Goal: Find specific page/section: Find specific page/section

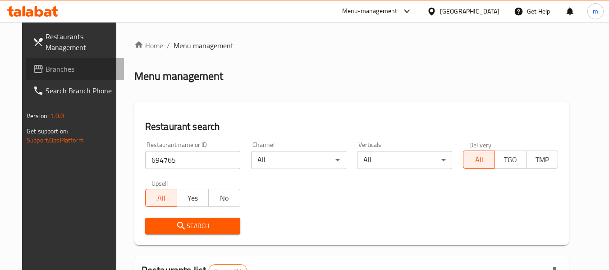
click at [55, 65] on span "Branches" at bounding box center [81, 69] width 71 height 11
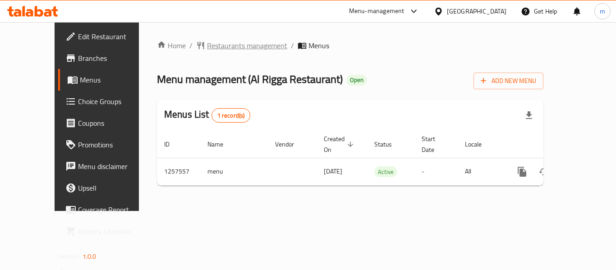
click at [230, 51] on span "Restaurants management" at bounding box center [247, 45] width 80 height 11
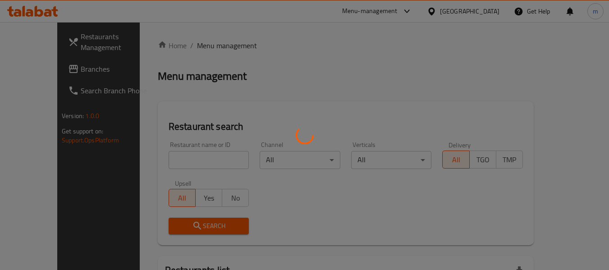
click at [173, 160] on div at bounding box center [304, 135] width 609 height 270
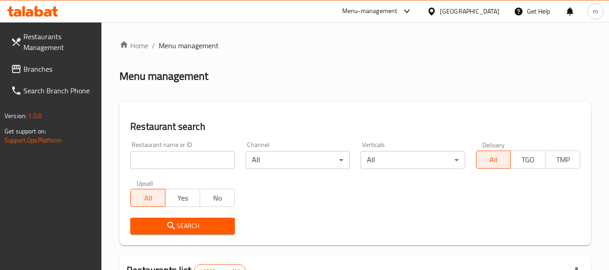
click at [173, 160] on input "search" at bounding box center [182, 160] width 104 height 18
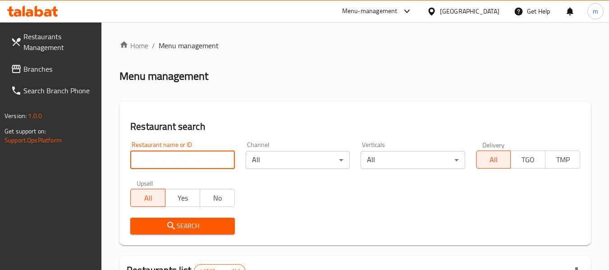
paste input "683524"
type input "683524"
click button "Search" at bounding box center [182, 226] width 104 height 17
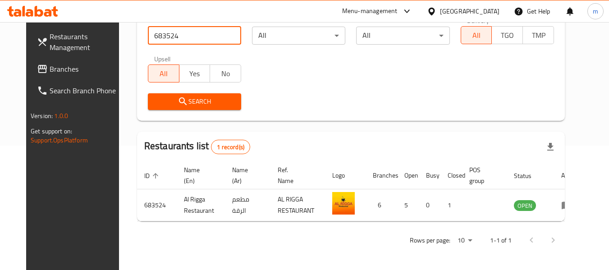
scroll to position [124, 0]
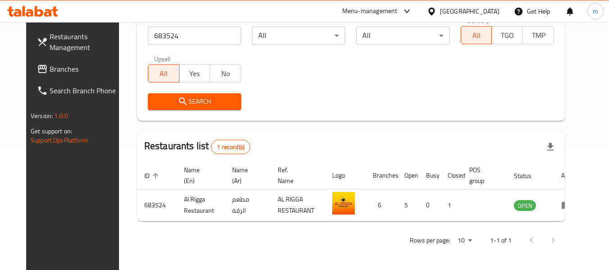
click at [465, 9] on div "[GEOGRAPHIC_DATA]" at bounding box center [470, 11] width 60 height 10
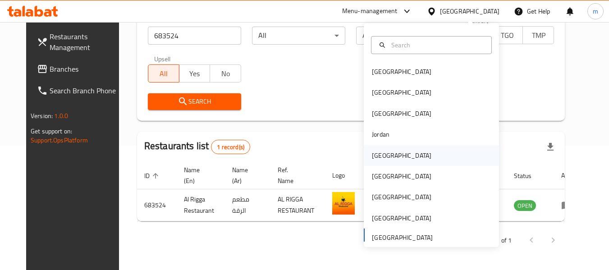
click at [388, 150] on div "Kuwait" at bounding box center [402, 155] width 74 height 21
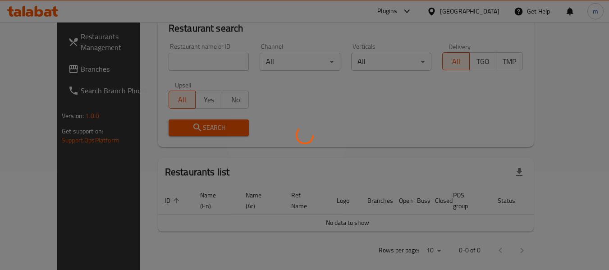
scroll to position [124, 0]
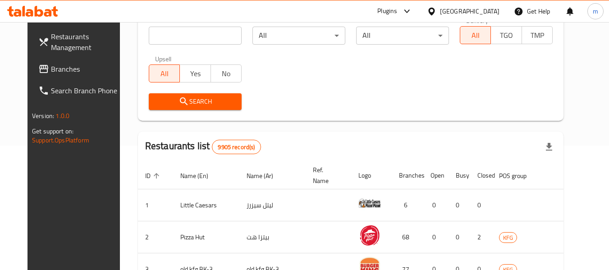
drag, startPoint x: 35, startPoint y: 76, endPoint x: 56, endPoint y: 85, distance: 22.6
click at [35, 76] on link "Branches" at bounding box center [80, 69] width 98 height 22
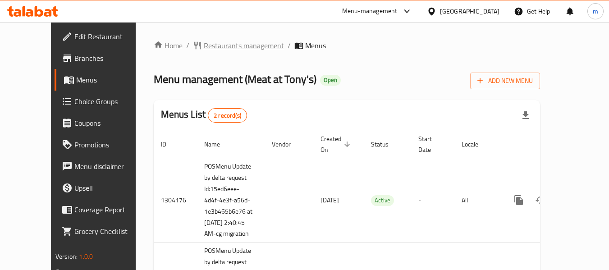
click at [229, 49] on span "Restaurants management" at bounding box center [244, 45] width 80 height 11
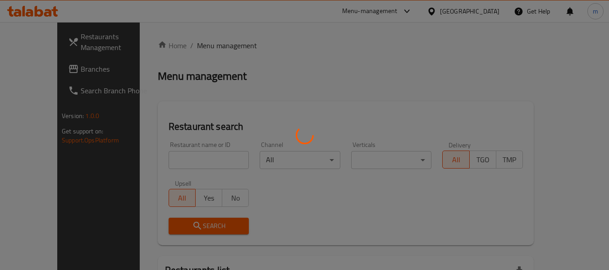
click at [159, 164] on div at bounding box center [304, 135] width 609 height 270
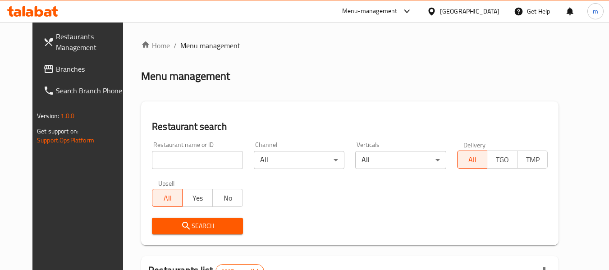
click at [160, 164] on input "search" at bounding box center [197, 160] width 91 height 18
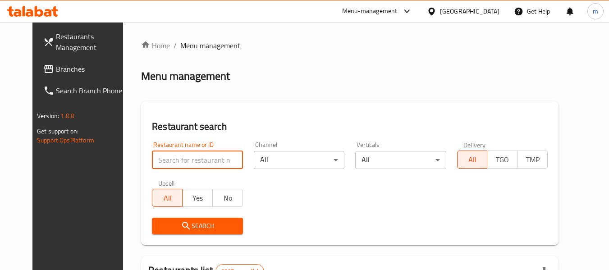
paste input "682765"
type input "682765"
click button "Search" at bounding box center [197, 226] width 91 height 17
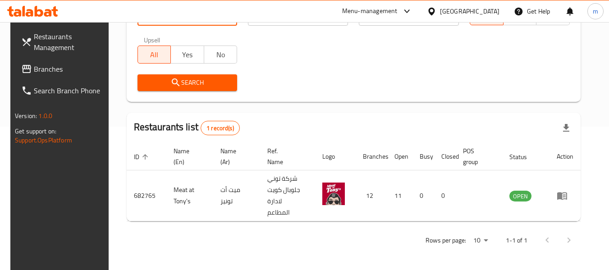
scroll to position [132, 0]
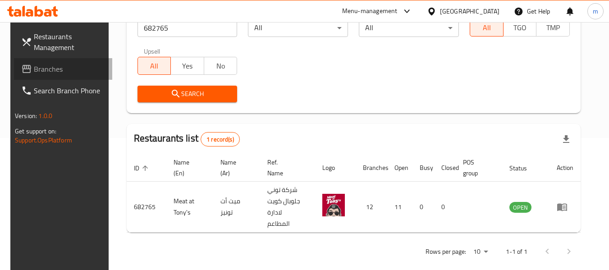
click at [43, 70] on span "Branches" at bounding box center [69, 69] width 71 height 11
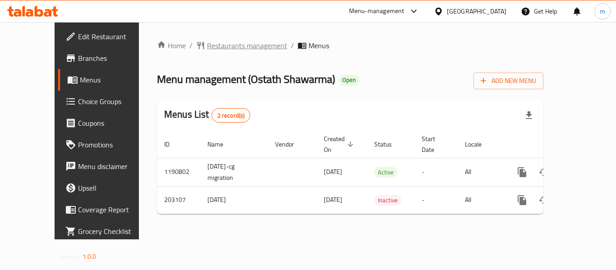
click at [207, 44] on span "Restaurants management" at bounding box center [247, 45] width 80 height 11
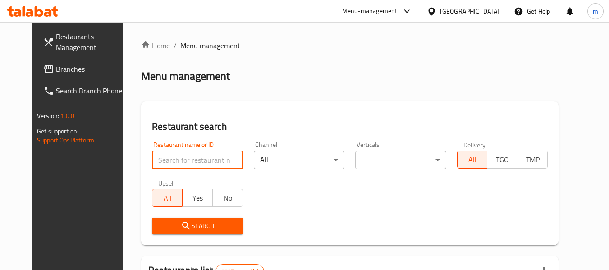
click at [197, 167] on input "search" at bounding box center [197, 160] width 91 height 18
paste input "622494"
type input "622494"
click button "Search" at bounding box center [197, 226] width 91 height 17
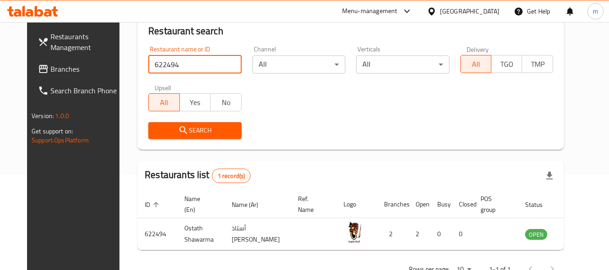
scroll to position [124, 0]
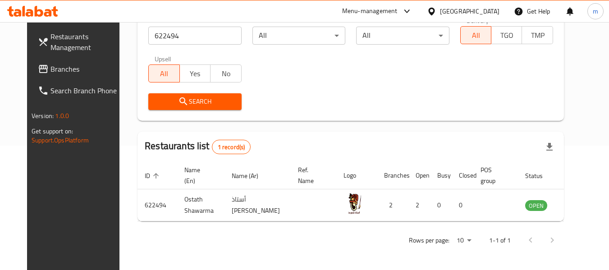
click at [486, 12] on div "Kuwait" at bounding box center [470, 11] width 60 height 10
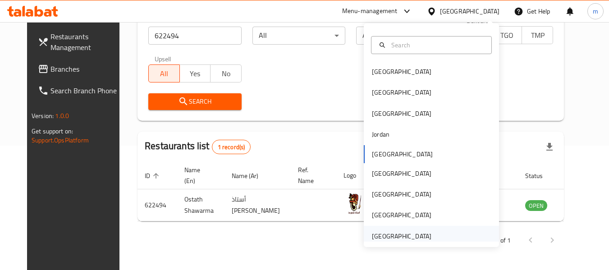
click at [395, 240] on div "[GEOGRAPHIC_DATA]" at bounding box center [402, 236] width 60 height 10
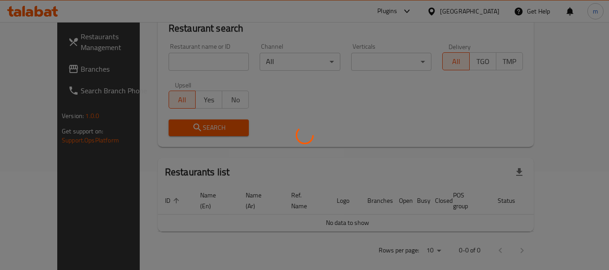
scroll to position [124, 0]
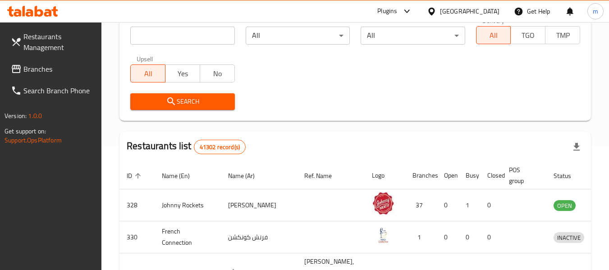
click at [57, 85] on span "Search Branch Phone" at bounding box center [58, 90] width 71 height 11
click at [58, 81] on link "Search Branch Phone" at bounding box center [53, 91] width 98 height 22
click at [60, 75] on link "Branches" at bounding box center [53, 69] width 98 height 22
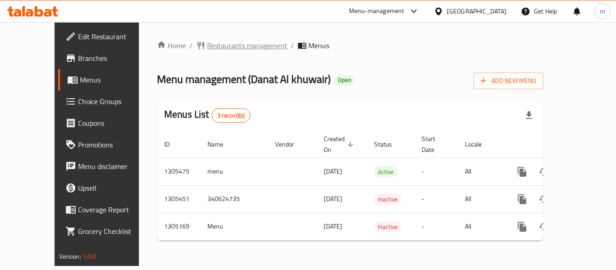
click at [209, 45] on span "Restaurants management" at bounding box center [247, 45] width 80 height 11
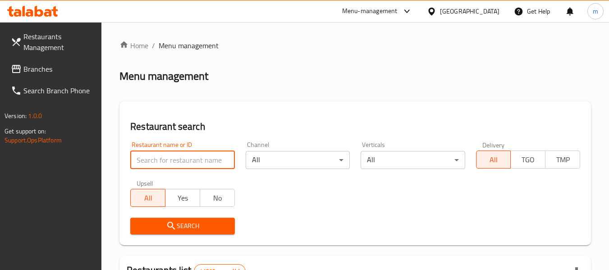
click at [163, 161] on input "search" at bounding box center [182, 160] width 104 height 18
paste input "703587"
type input "703587"
click button "Search" at bounding box center [182, 226] width 104 height 17
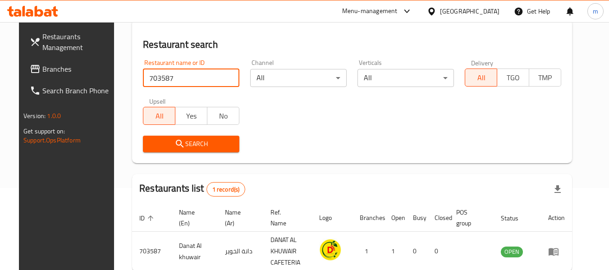
scroll to position [132, 0]
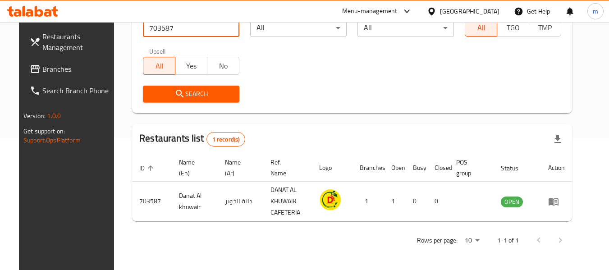
click at [466, 6] on div "United Arab Emirates" at bounding box center [470, 11] width 60 height 10
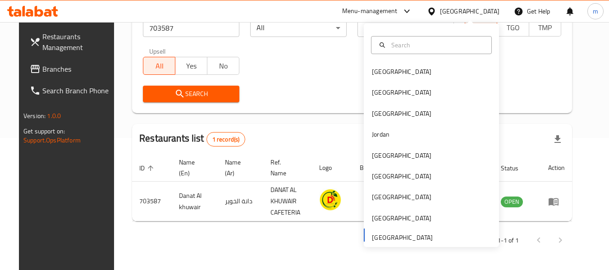
click at [56, 67] on span "Branches" at bounding box center [77, 69] width 71 height 11
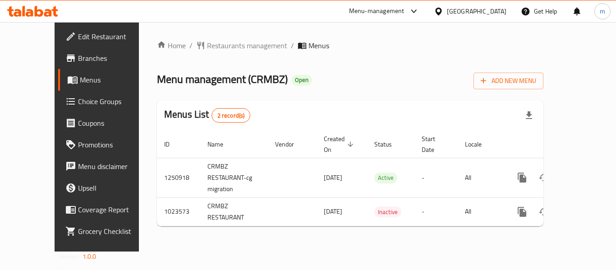
drag, startPoint x: 438, startPoint y: 9, endPoint x: 443, endPoint y: 13, distance: 6.5
click at [438, 9] on icon at bounding box center [438, 11] width 6 height 8
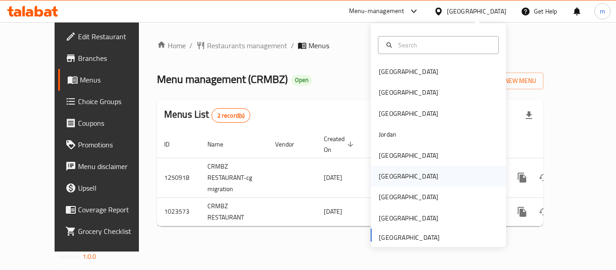
click at [389, 177] on div "[GEOGRAPHIC_DATA]" at bounding box center [408, 176] width 74 height 21
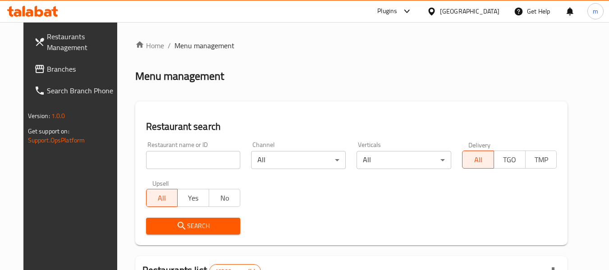
click at [47, 73] on span "Branches" at bounding box center [82, 69] width 71 height 11
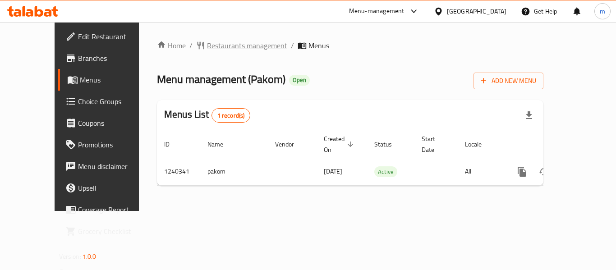
click at [214, 46] on span "Restaurants management" at bounding box center [247, 45] width 80 height 11
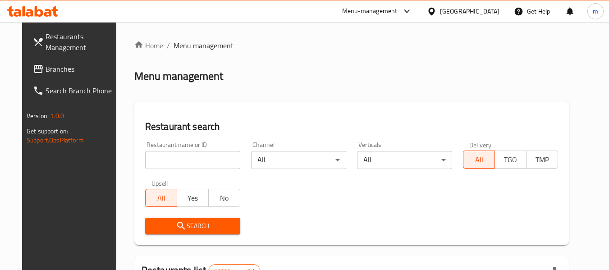
click at [173, 158] on input "search" at bounding box center [192, 160] width 95 height 18
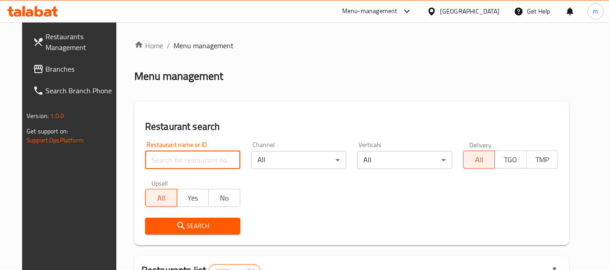
paste input "680210"
type input "680210"
click button "Search" at bounding box center [192, 226] width 95 height 17
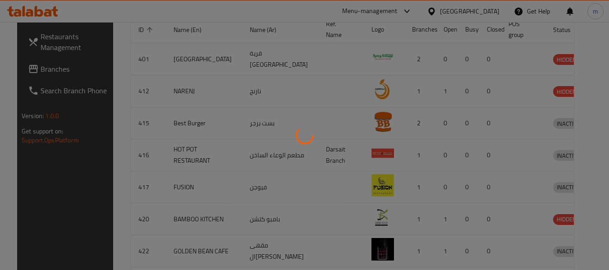
scroll to position [132, 0]
